Goal: Task Accomplishment & Management: Manage account settings

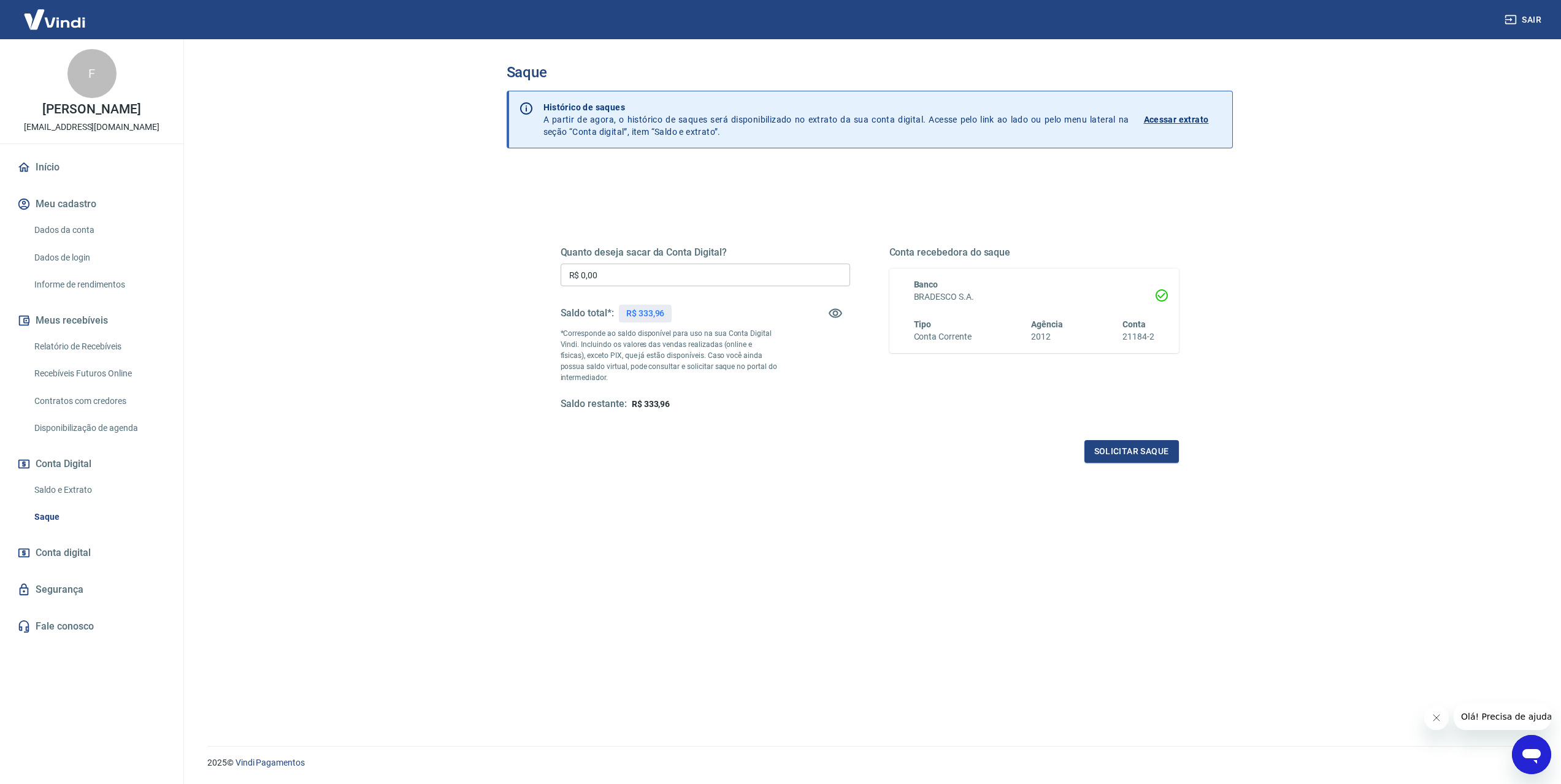
click at [614, 270] on input "R$ 0,00" at bounding box center [705, 275] width 289 height 23
type input "R$ 333,96"
click at [1099, 457] on button "Solicitar saque" at bounding box center [1131, 452] width 95 height 23
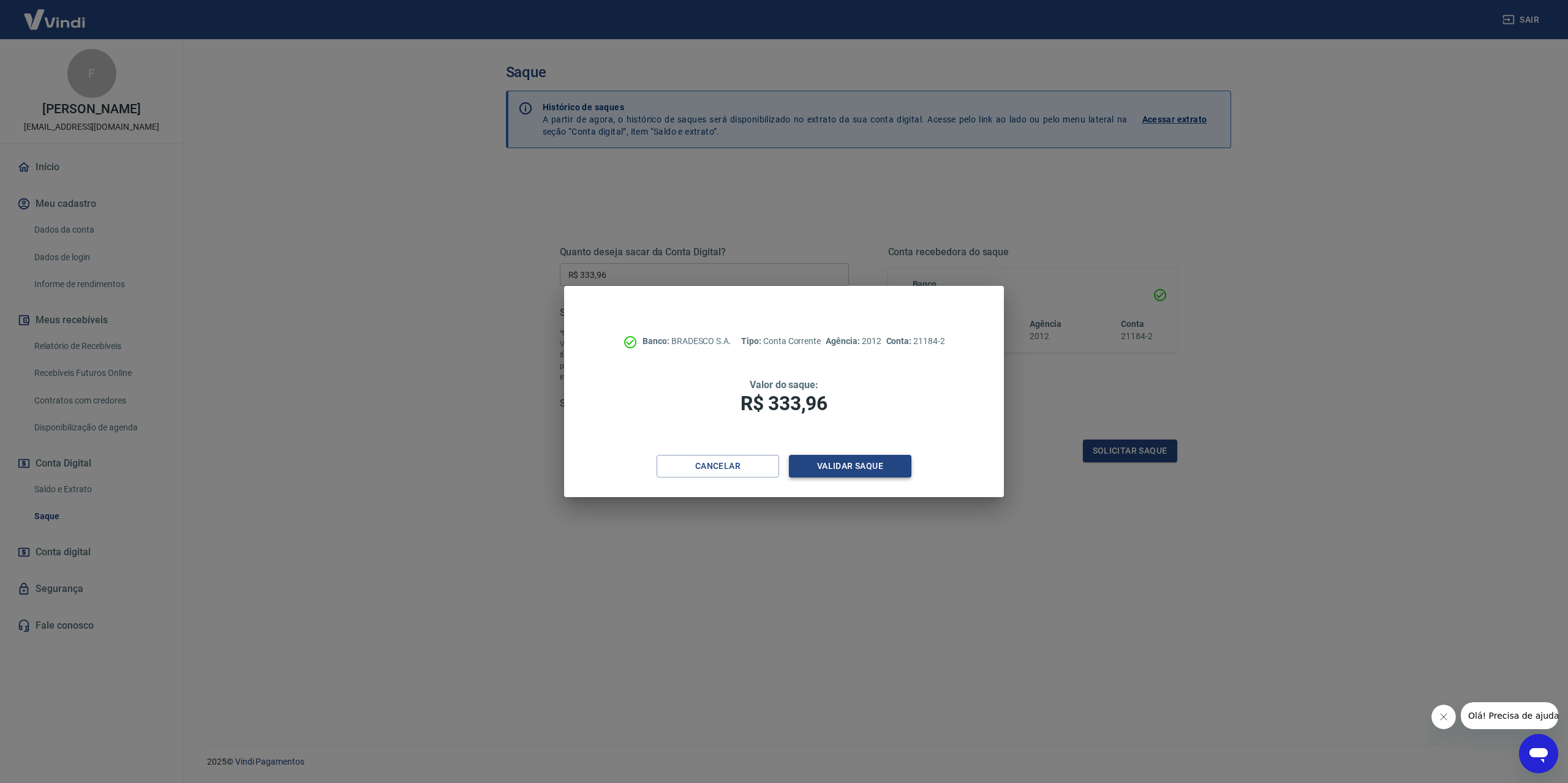
click at [870, 473] on button "Validar saque" at bounding box center [850, 466] width 122 height 23
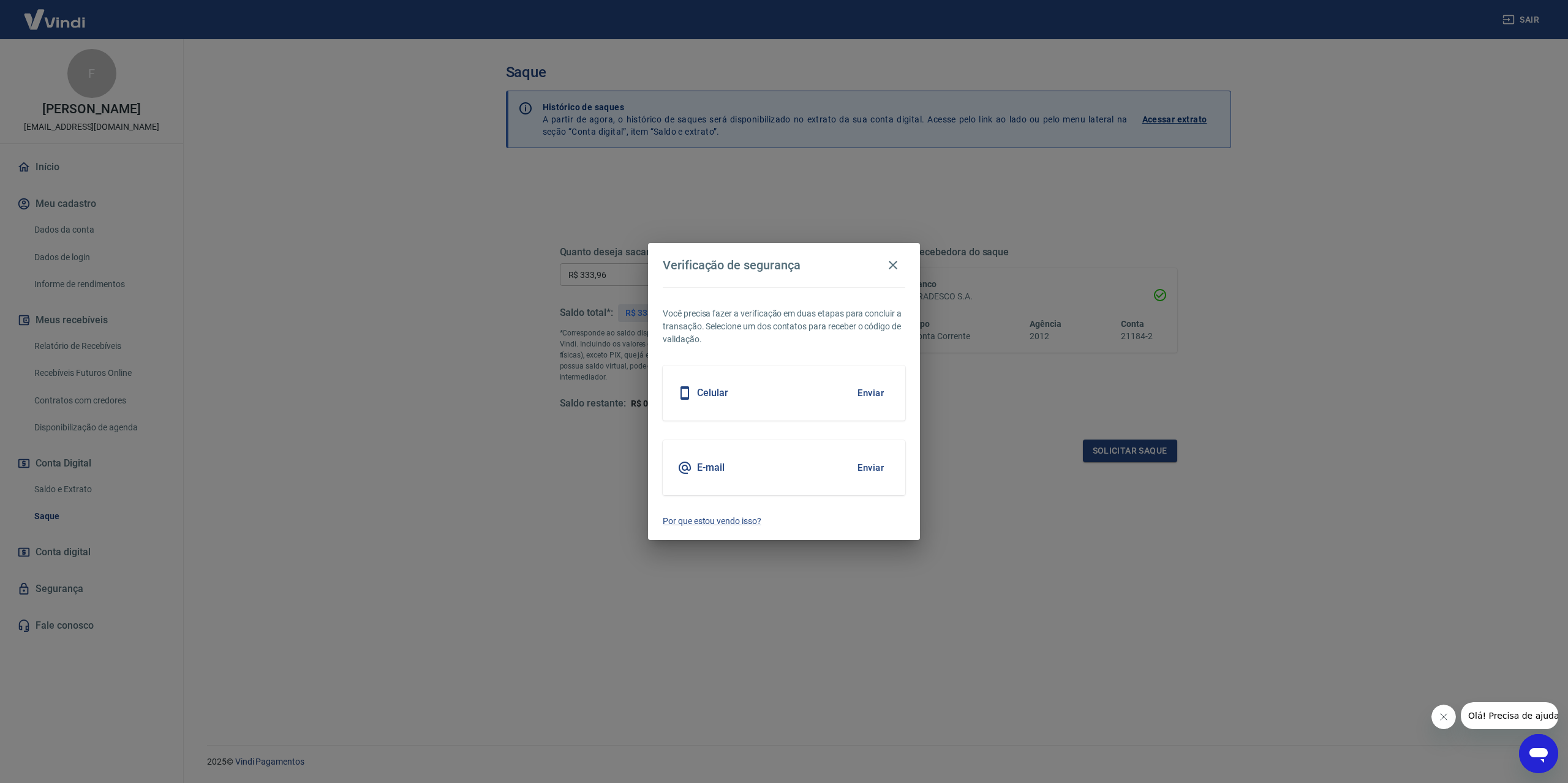
click at [863, 392] on button "Enviar" at bounding box center [871, 393] width 40 height 26
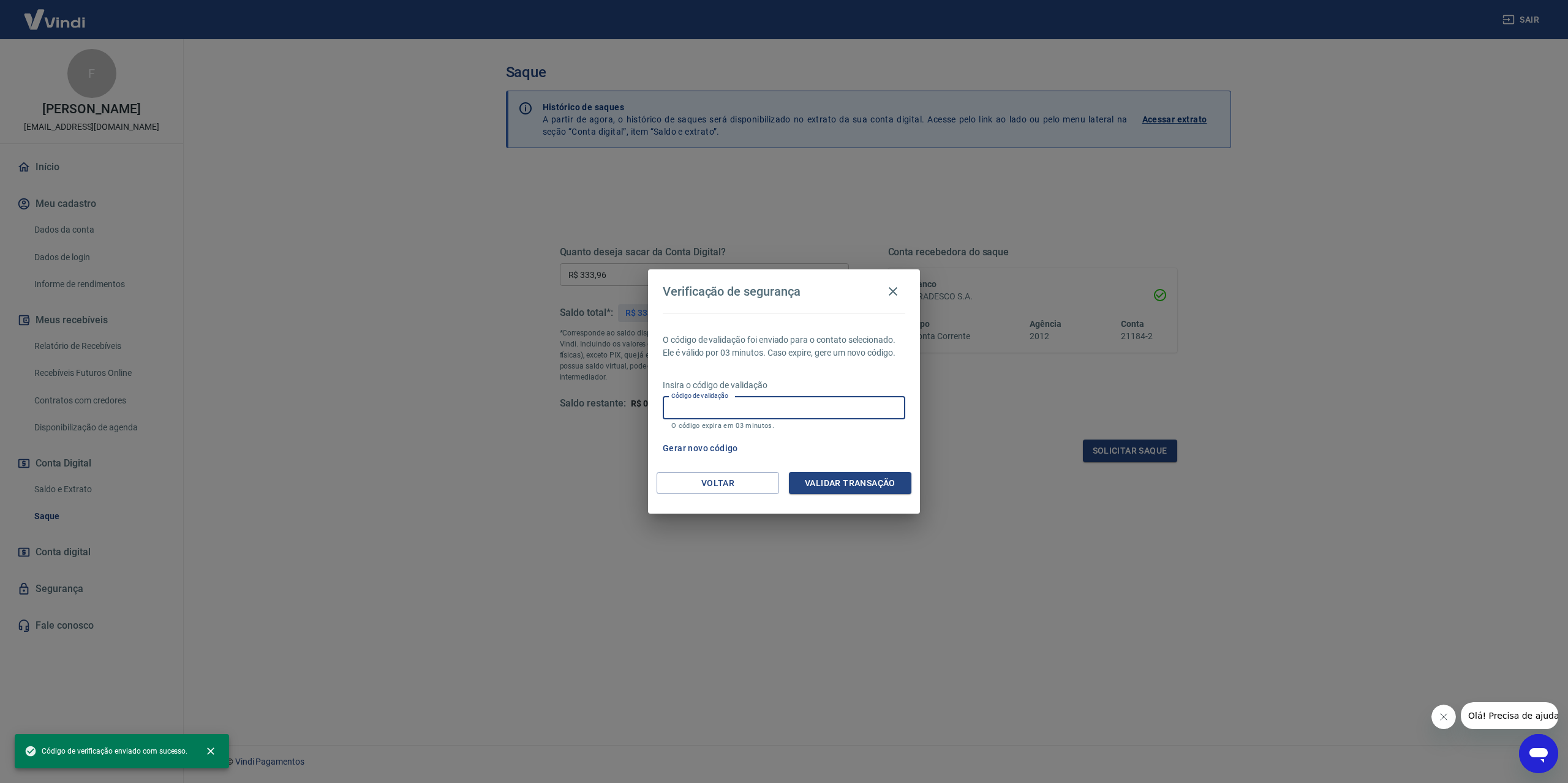
click at [782, 406] on input "Código de validação" at bounding box center [784, 408] width 242 height 23
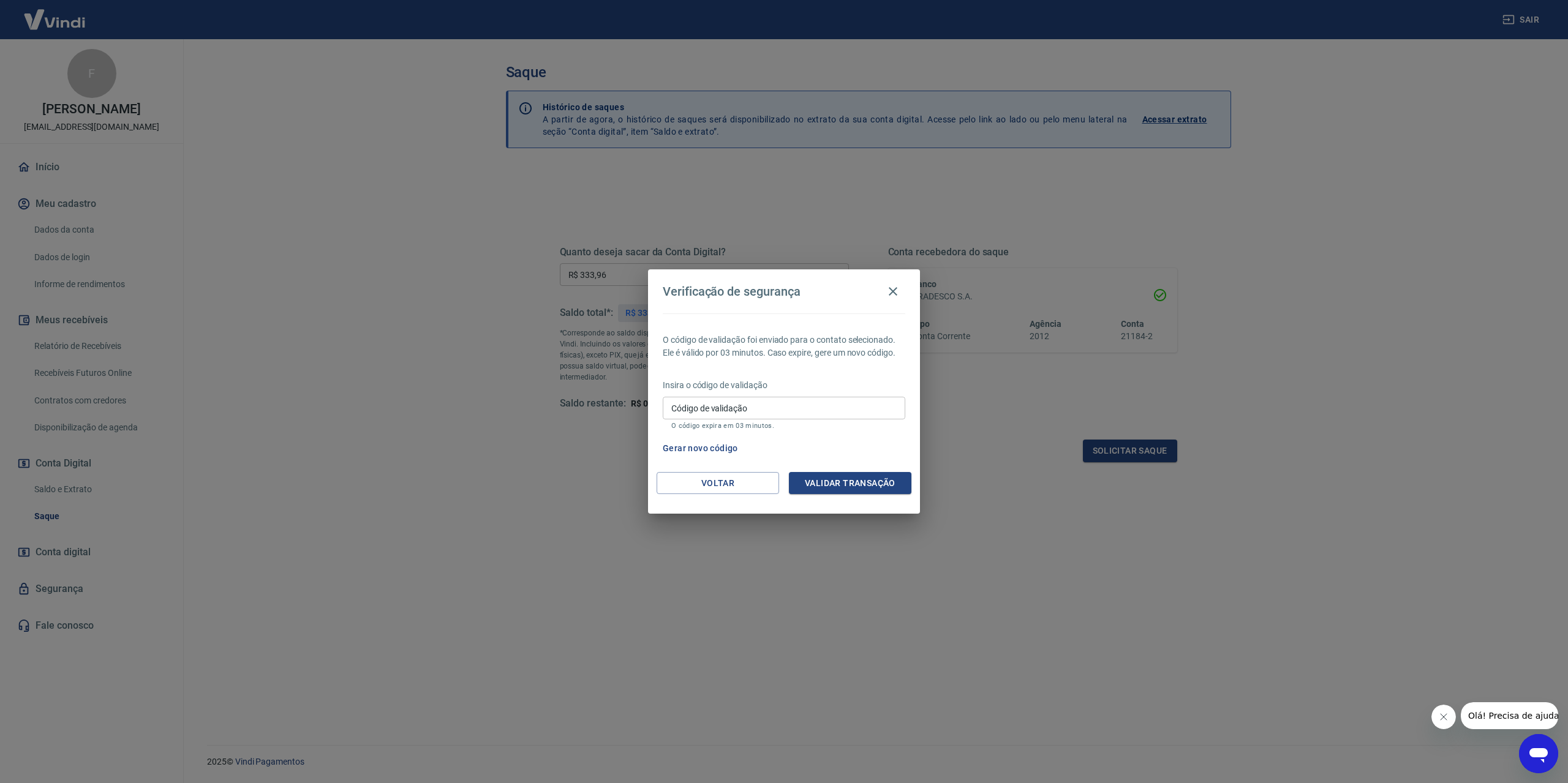
click at [800, 376] on div "O código de validação foi enviado para o contato selecionado. Ele é válido por …" at bounding box center [783, 393] width 272 height 158
click at [775, 414] on input "Código de validação" at bounding box center [784, 408] width 242 height 23
click at [828, 357] on p "O código de validação foi enviado para o contato selecionado. Ele é válido por …" at bounding box center [784, 346] width 242 height 26
click at [717, 406] on input "Código de validação" at bounding box center [784, 408] width 242 height 23
type input "901439"
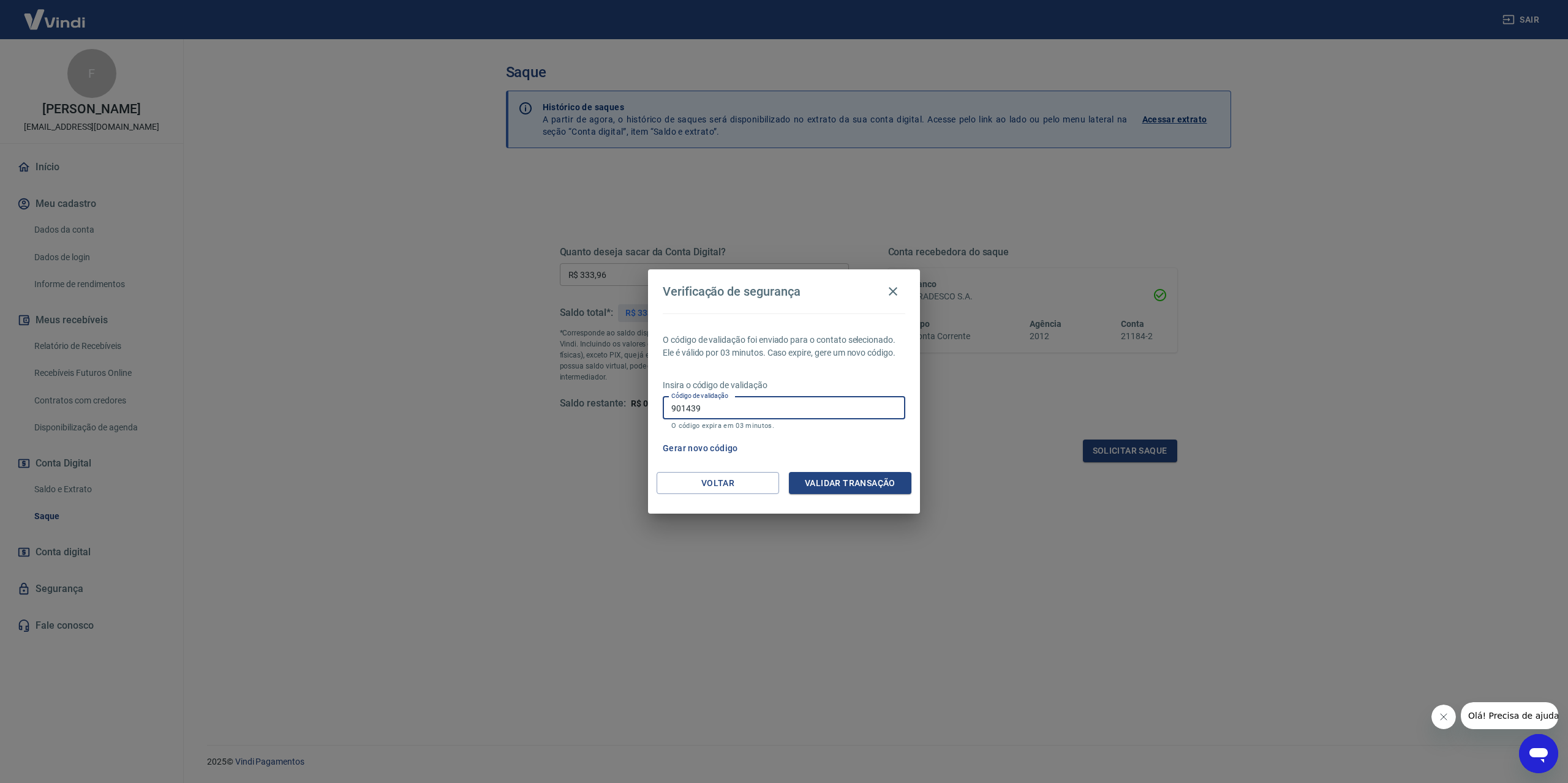
click at [870, 469] on div "O código de validação foi enviado para o contato selecionado. Ele é válido por …" at bounding box center [783, 393] width 272 height 158
click at [862, 475] on button "Validar transação" at bounding box center [850, 484] width 122 height 23
